Goal: Find contact information: Find contact information

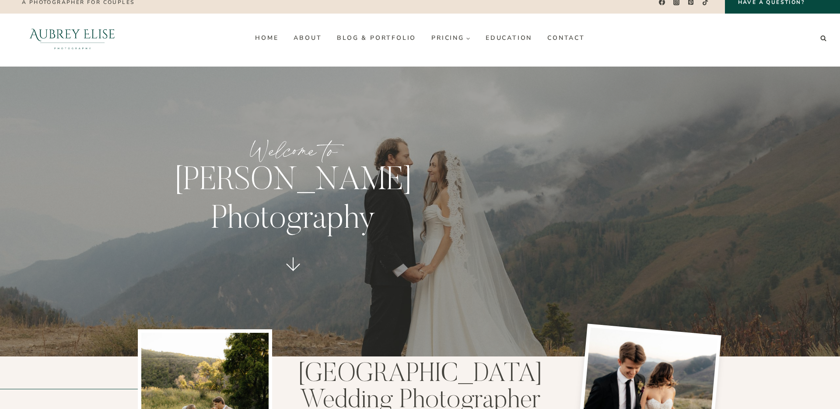
scroll to position [14, 0]
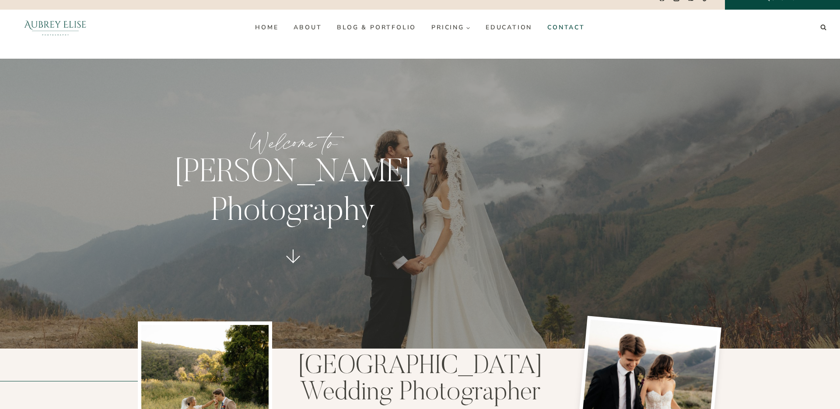
click at [580, 25] on link "Contact" at bounding box center [566, 28] width 53 height 14
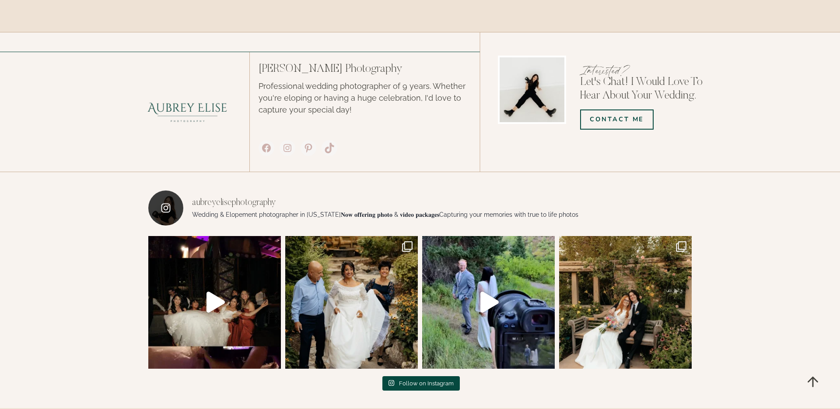
scroll to position [1486, 0]
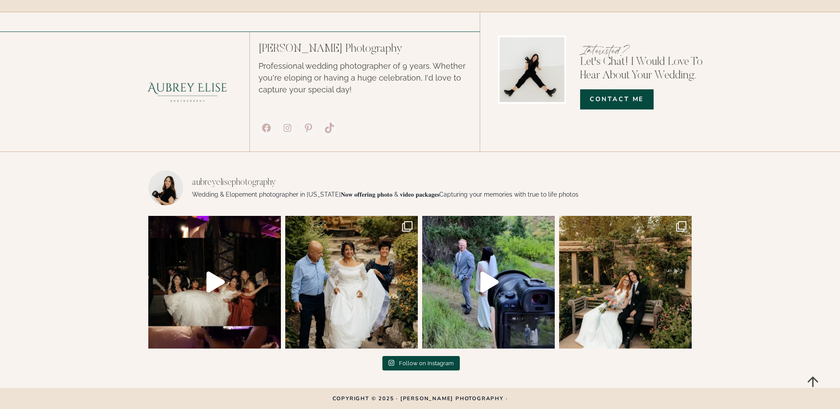
click at [607, 105] on link "COntact Me" at bounding box center [616, 99] width 73 height 20
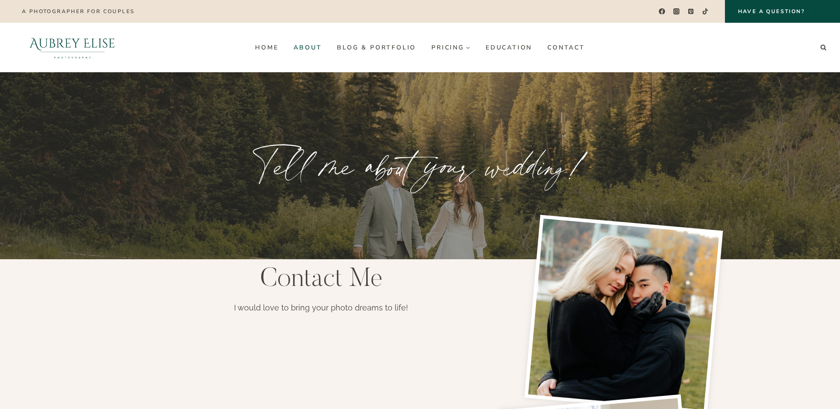
click at [308, 46] on link "About" at bounding box center [307, 47] width 43 height 14
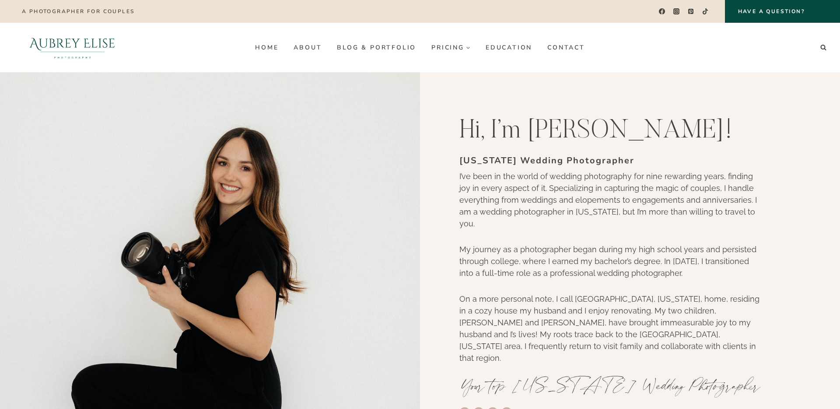
drag, startPoint x: 59, startPoint y: 44, endPoint x: 52, endPoint y: 149, distance: 105.6
click at [0, 0] on div "A photographer for couples Facebook Instagram Pinterest TikTok Have a Question?…" at bounding box center [420, 36] width 840 height 72
